Goal: Task Accomplishment & Management: Complete application form

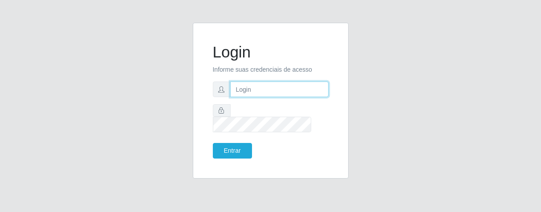
click at [255, 97] on input "text" at bounding box center [279, 89] width 98 height 16
type input "[PERSON_NAME]"
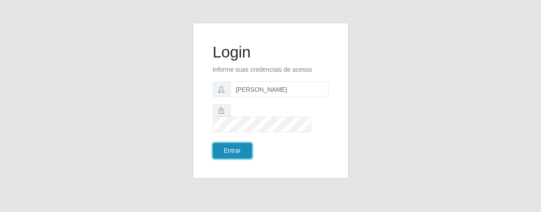
click at [231, 144] on button "Entrar" at bounding box center [232, 151] width 39 height 16
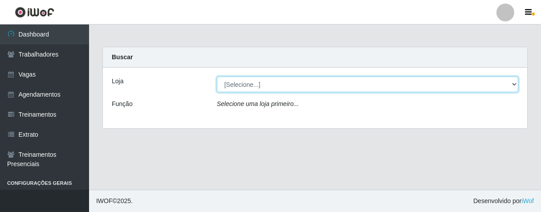
click at [515, 81] on select "[Selecione...] Superbox [GEOGRAPHIC_DATA] - Bessa" at bounding box center [367, 85] width 301 height 16
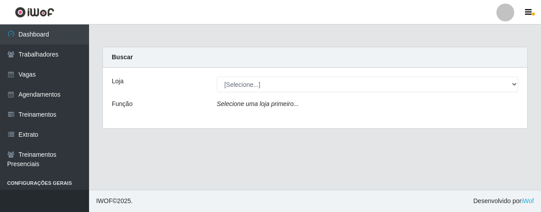
click at [450, 112] on div "Loja [Selecione...] Superbox Brasil - Bessa Função Selecione [PERSON_NAME] prim…" at bounding box center [315, 98] width 424 height 61
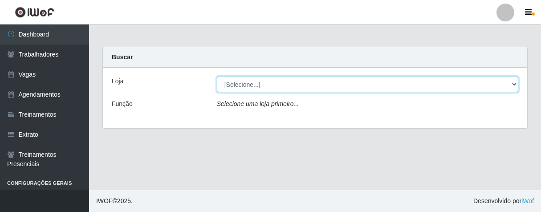
click at [514, 80] on select "[Selecione...] Superbox [GEOGRAPHIC_DATA] - Bessa" at bounding box center [367, 85] width 301 height 16
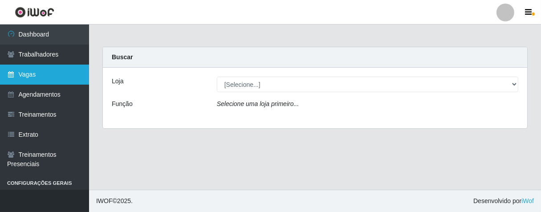
click at [32, 71] on link "Vagas" at bounding box center [44, 75] width 89 height 20
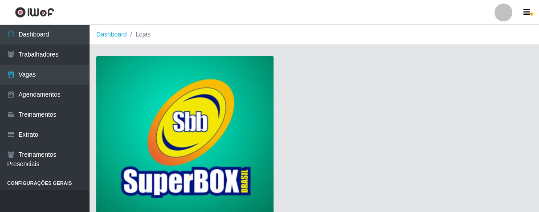
click at [154, 98] on img at bounding box center [184, 136] width 177 height 161
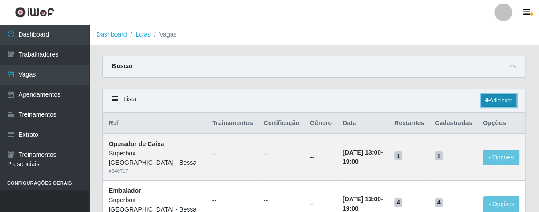
click at [503, 98] on link "Adicionar" at bounding box center [498, 100] width 35 height 12
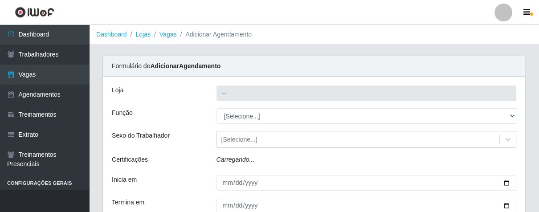
type input "Superbox [GEOGRAPHIC_DATA] - Bessa"
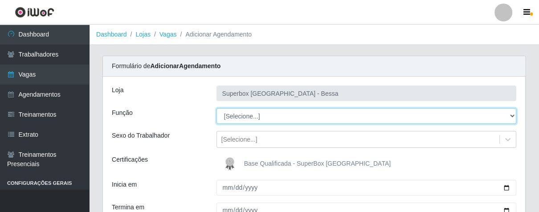
click at [510, 114] on select "[Selecione...] ASG ASG + ASG ++ Embalador Embalador + Embalador ++ Operador de …" at bounding box center [366, 116] width 300 height 16
select select "1"
click at [216, 108] on select "[Selecione...] ASG ASG + ASG ++ Embalador Embalador + Embalador ++ Operador de …" at bounding box center [366, 116] width 300 height 16
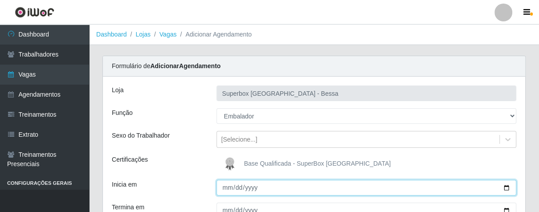
click at [221, 187] on input "Inicia em" at bounding box center [366, 188] width 300 height 16
type input "[DATE]"
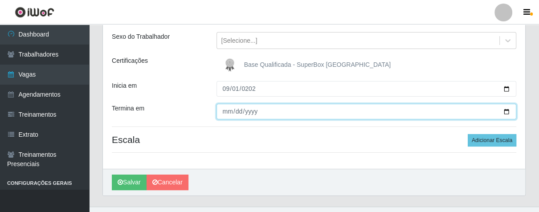
click at [225, 109] on input "Termina em" at bounding box center [366, 112] width 300 height 16
type input "[DATE]"
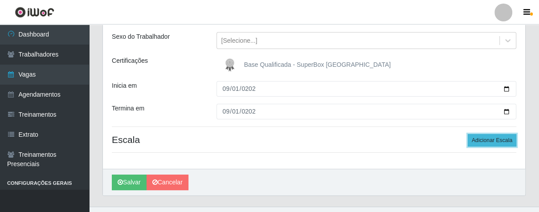
click at [494, 141] on button "Adicionar Escala" at bounding box center [491, 140] width 49 height 12
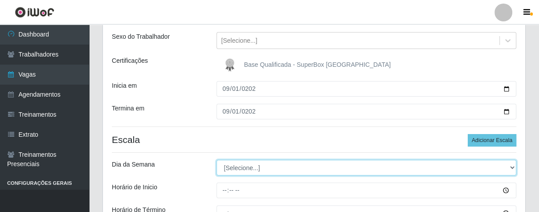
click at [506, 162] on select "[Selecione...] Segunda Terça Quarta Quinta Sexta Sábado Domingo" at bounding box center [366, 168] width 300 height 16
select select "1"
click at [216, 160] on select "[Selecione...] Segunda Terça Quarta Quinta Sexta Sábado Domingo" at bounding box center [366, 168] width 300 height 16
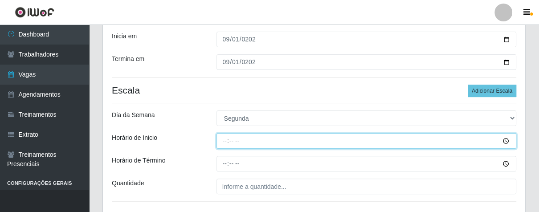
click at [222, 141] on input "Horário de Inicio" at bounding box center [366, 141] width 300 height 16
type input "16:00"
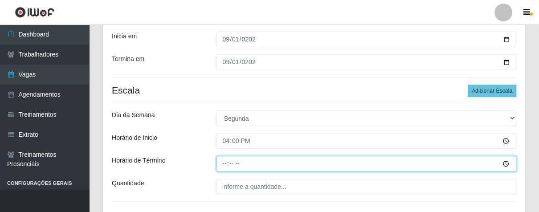
click at [225, 163] on input "Horário de Término" at bounding box center [366, 164] width 300 height 16
type input "21:00"
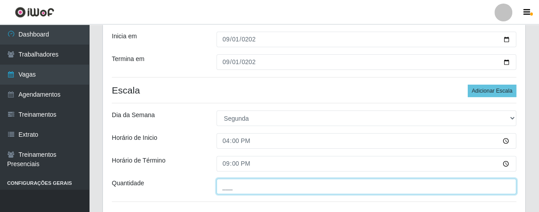
click at [235, 186] on input "___" at bounding box center [366, 186] width 300 height 16
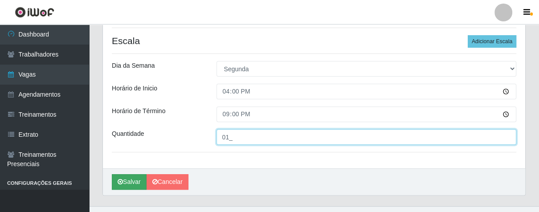
type input "01_"
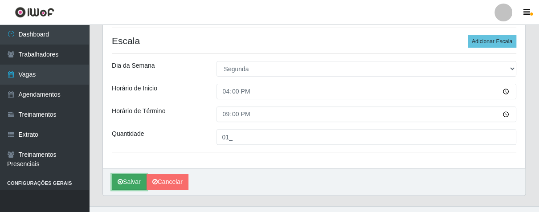
click at [133, 184] on button "Salvar" at bounding box center [129, 182] width 35 height 16
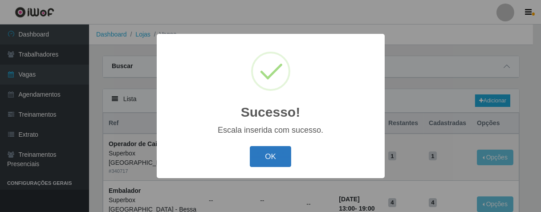
click at [270, 152] on button "OK" at bounding box center [270, 156] width 41 height 21
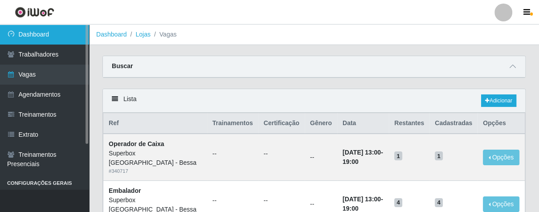
click at [35, 35] on link "Dashboard" at bounding box center [44, 34] width 89 height 20
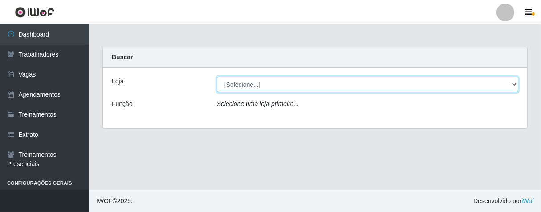
click at [514, 84] on select "[Selecione...] Superbox [GEOGRAPHIC_DATA] - Bessa" at bounding box center [367, 85] width 301 height 16
select select "206"
click at [217, 77] on select "[Selecione...] Superbox [GEOGRAPHIC_DATA] - Bessa" at bounding box center [367, 85] width 301 height 16
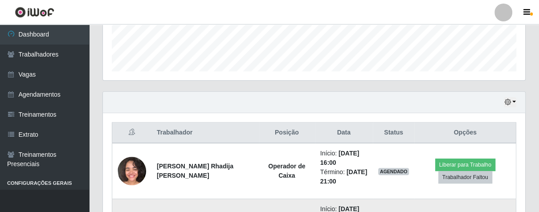
scroll to position [331, 0]
